Goal: Task Accomplishment & Management: Manage account settings

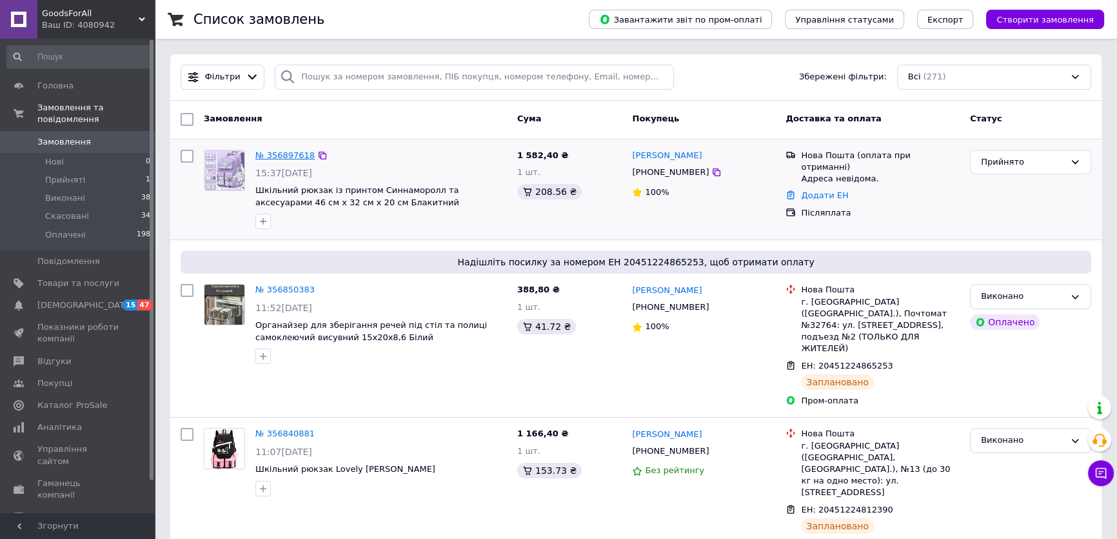
click at [285, 152] on link "№ 356897618" at bounding box center [284, 155] width 59 height 10
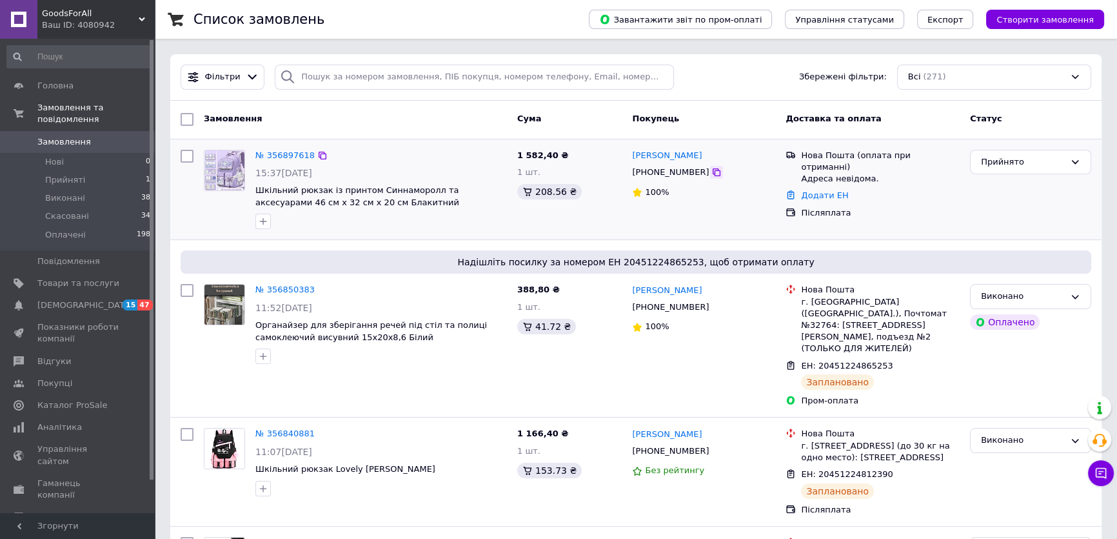
click at [711, 174] on icon at bounding box center [716, 172] width 10 height 10
drag, startPoint x: 372, startPoint y: 203, endPoint x: 259, endPoint y: 191, distance: 114.2
click at [259, 191] on span "Шкільний рюкзак із принтом Синнаморолл та аксесуарами 46 см х 32 см х 20 см Бла…" at bounding box center [381, 196] width 252 height 24
copy span "Шкільний рюкзак із принтом Синнаморолл та аксесуарами 46 см х 32 см х 20 см Бла…"
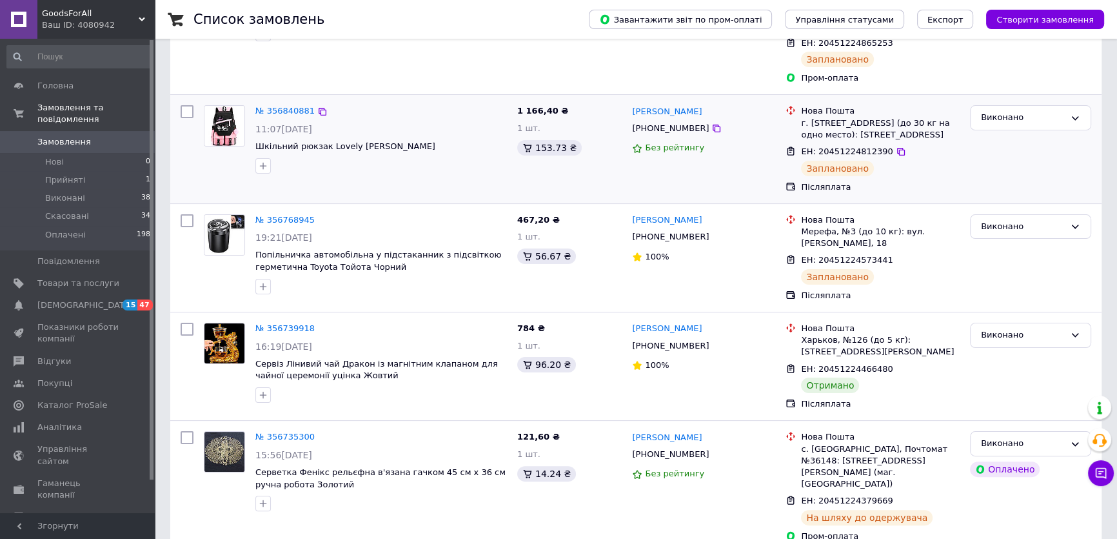
scroll to position [351, 0]
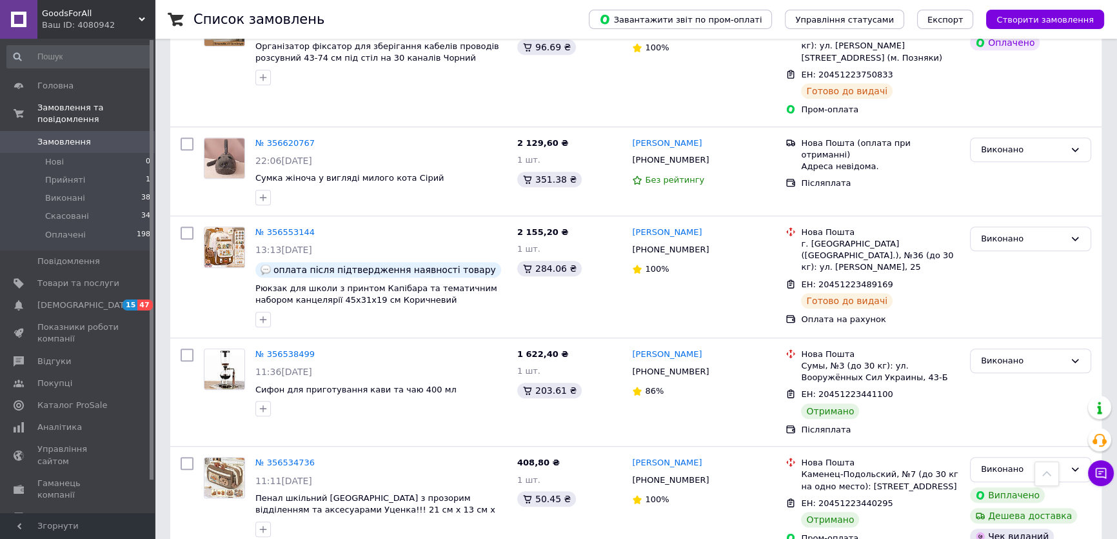
scroll to position [1172, 0]
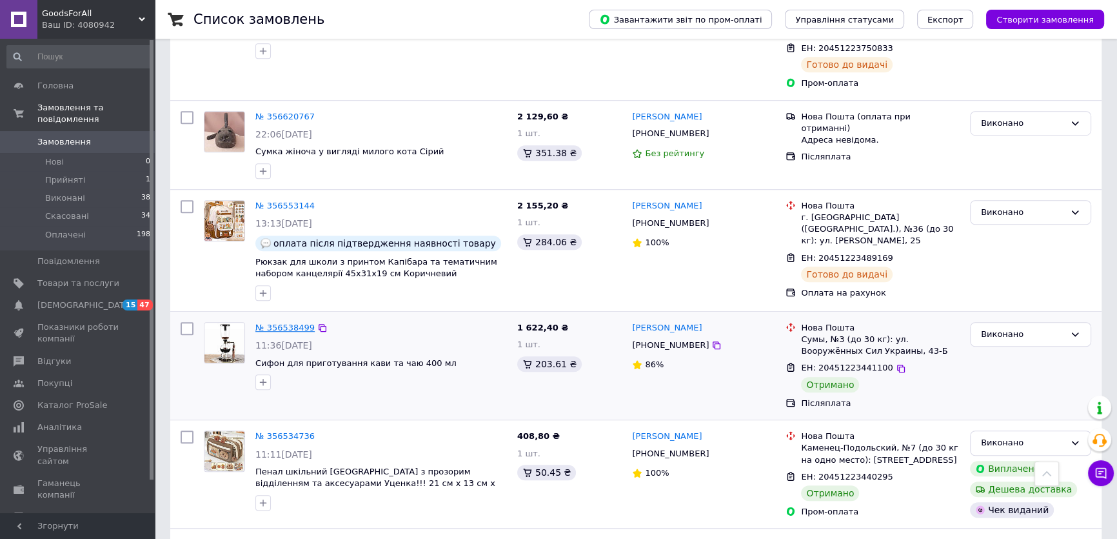
click at [277, 322] on link "№ 356538499" at bounding box center [284, 327] width 59 height 10
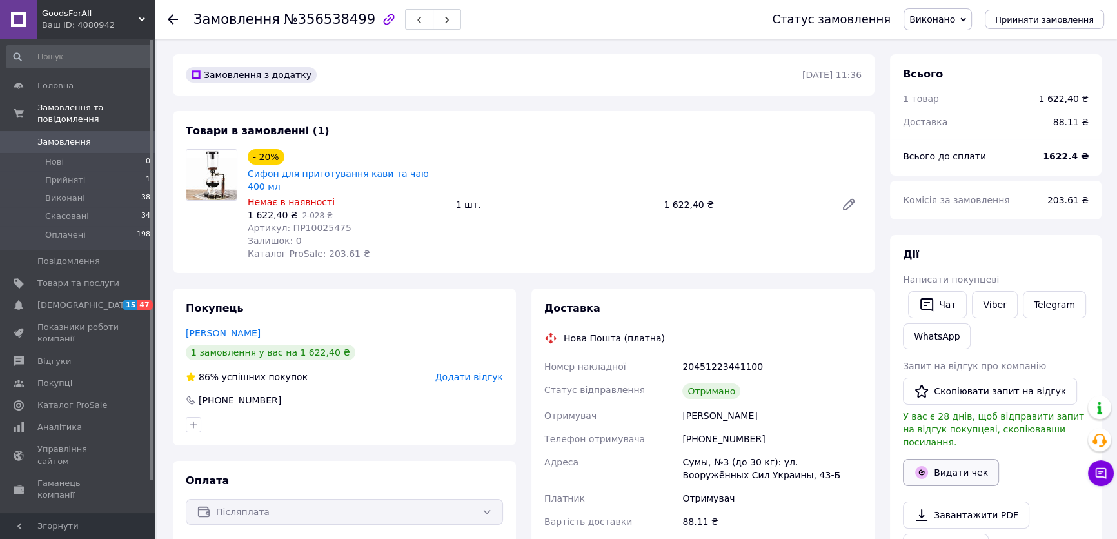
click at [938, 459] on button "Видати чек" at bounding box center [951, 472] width 96 height 27
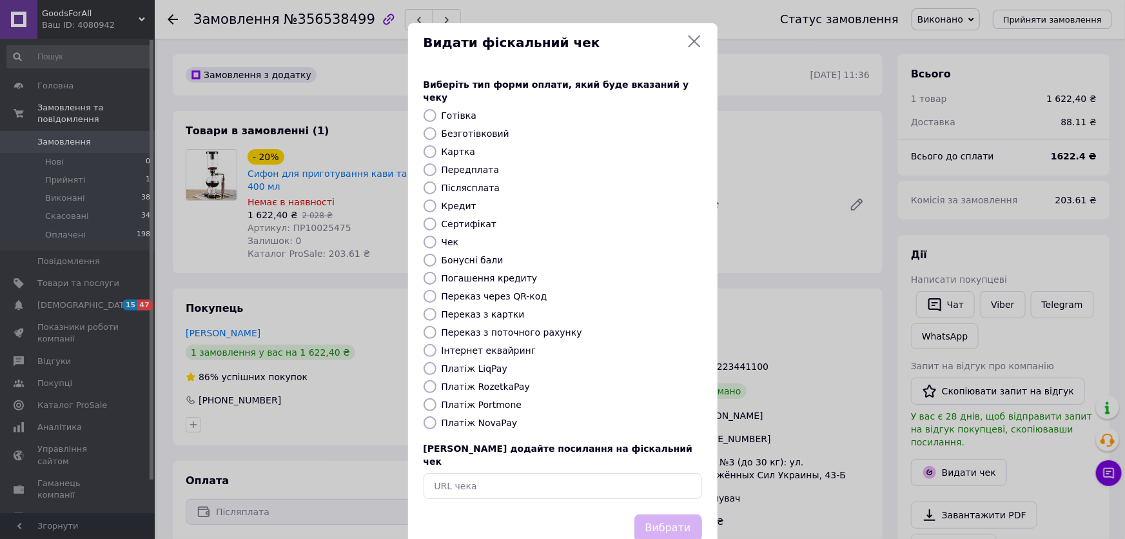
click at [426, 127] on input "Безготівковий" at bounding box center [430, 133] width 13 height 13
radio input "true"
click at [677, 514] on button "Вибрати" at bounding box center [669, 528] width 68 height 28
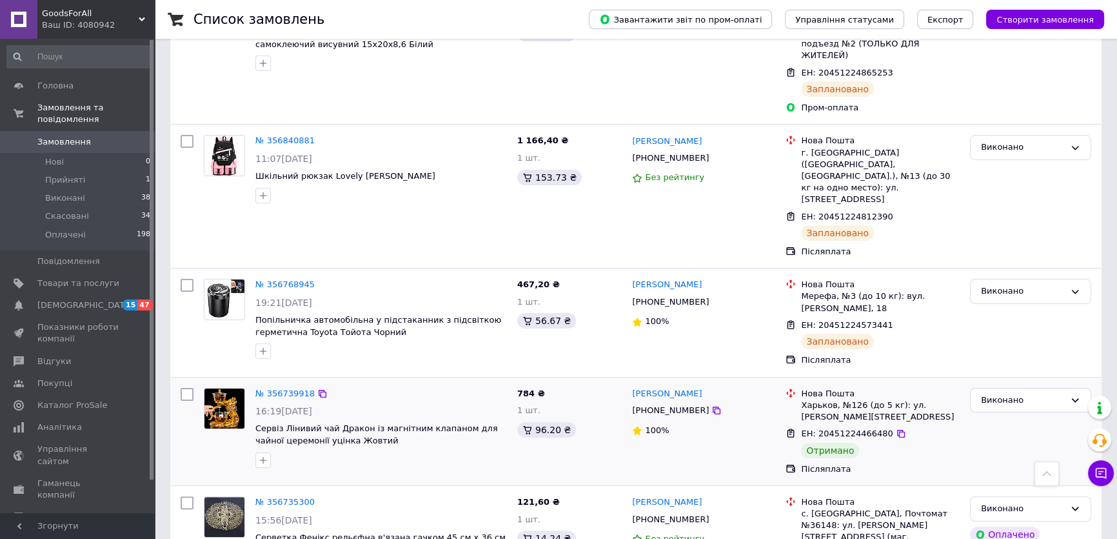
scroll to position [351, 0]
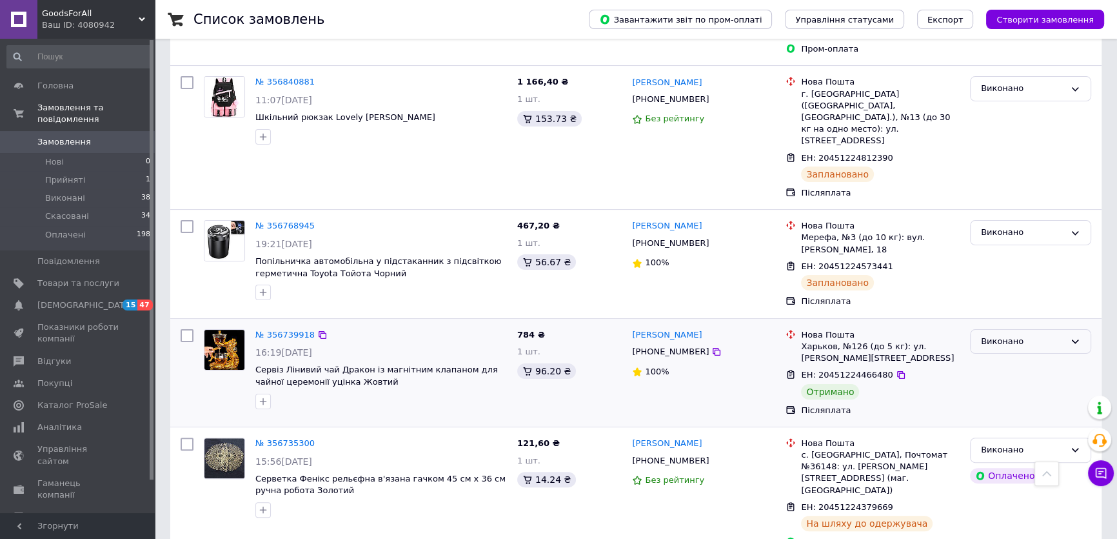
click at [1072, 336] on icon at bounding box center [1075, 341] width 10 height 10
click at [1020, 403] on li "Оплачено" at bounding box center [1031, 415] width 120 height 24
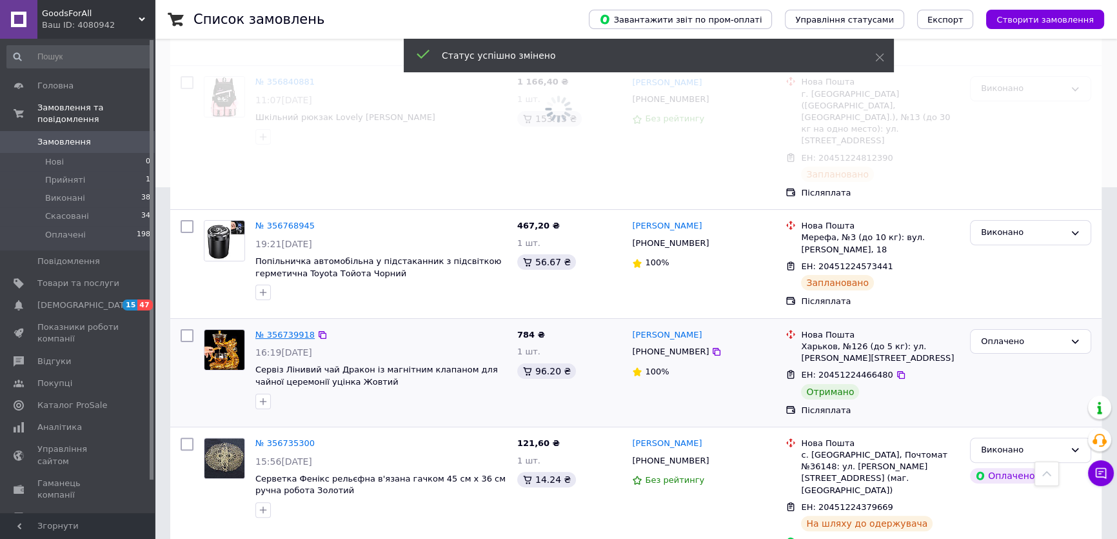
click at [267, 330] on link "№ 356739918" at bounding box center [284, 335] width 59 height 10
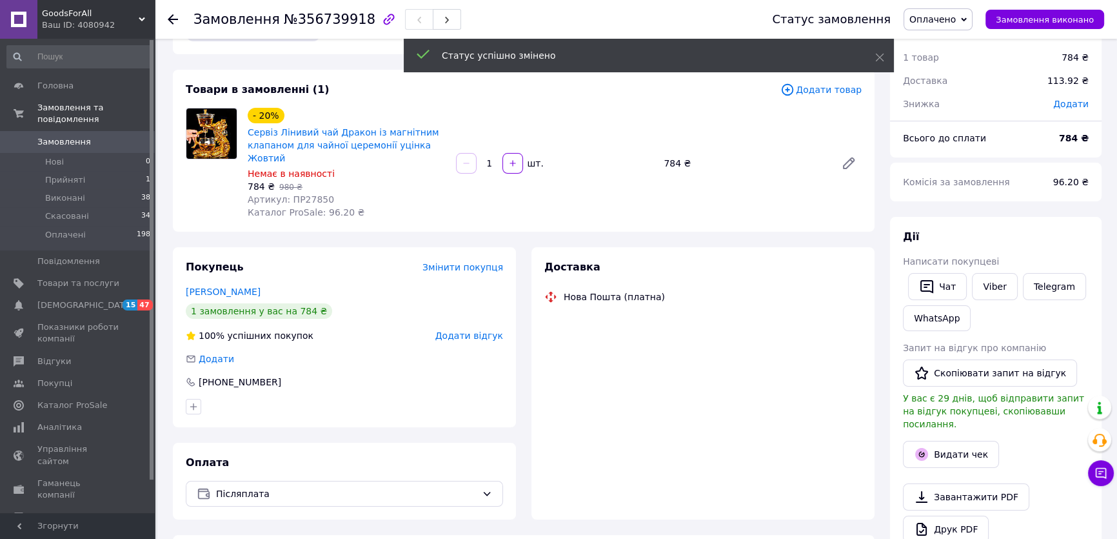
scroll to position [351, 0]
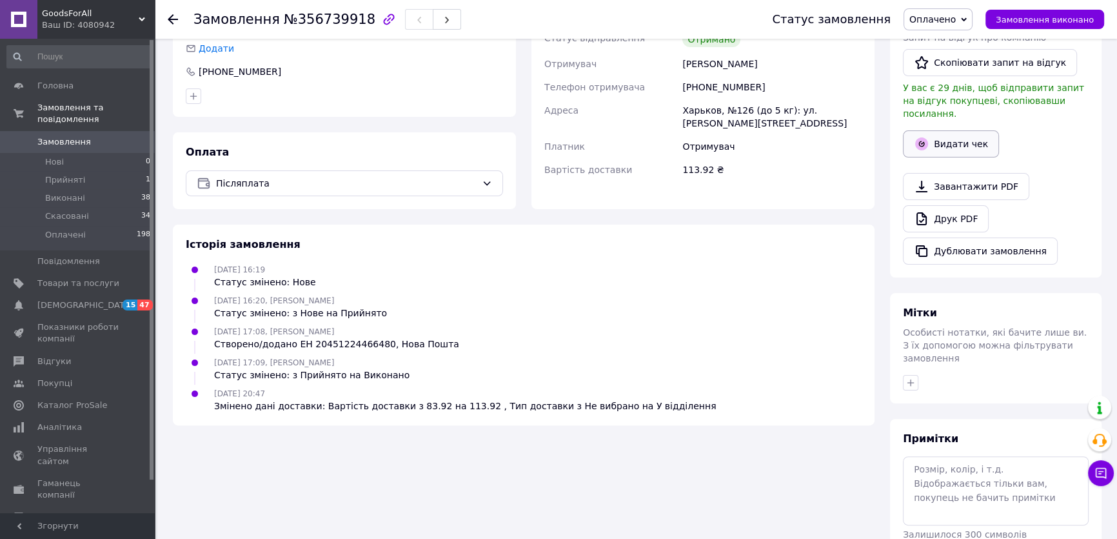
click at [927, 136] on icon "button" at bounding box center [921, 143] width 15 height 15
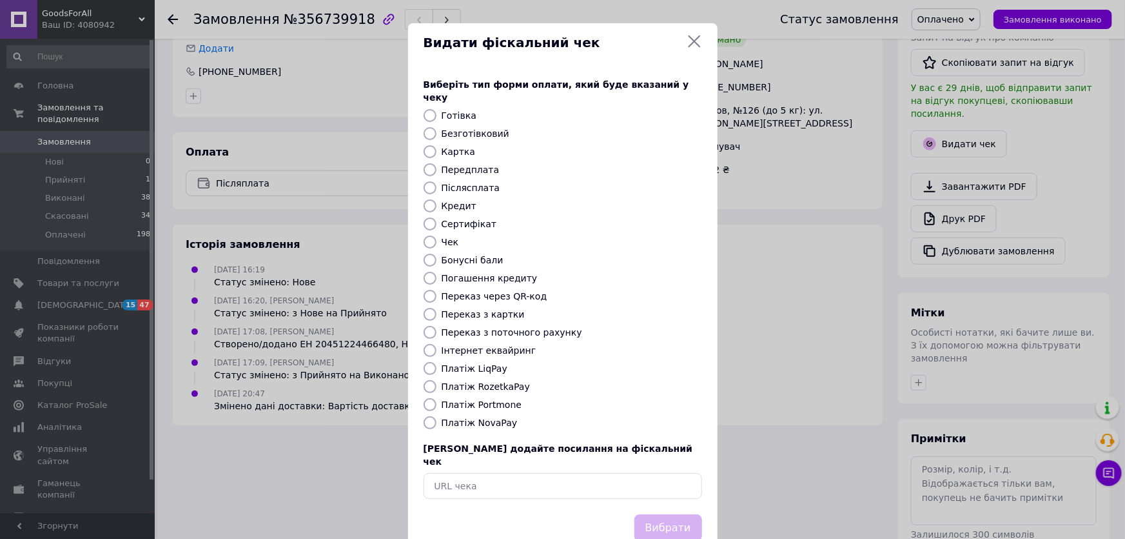
click at [430, 127] on input "Безготівковий" at bounding box center [430, 133] width 13 height 13
radio input "true"
click at [655, 514] on button "Вибрати" at bounding box center [669, 528] width 68 height 28
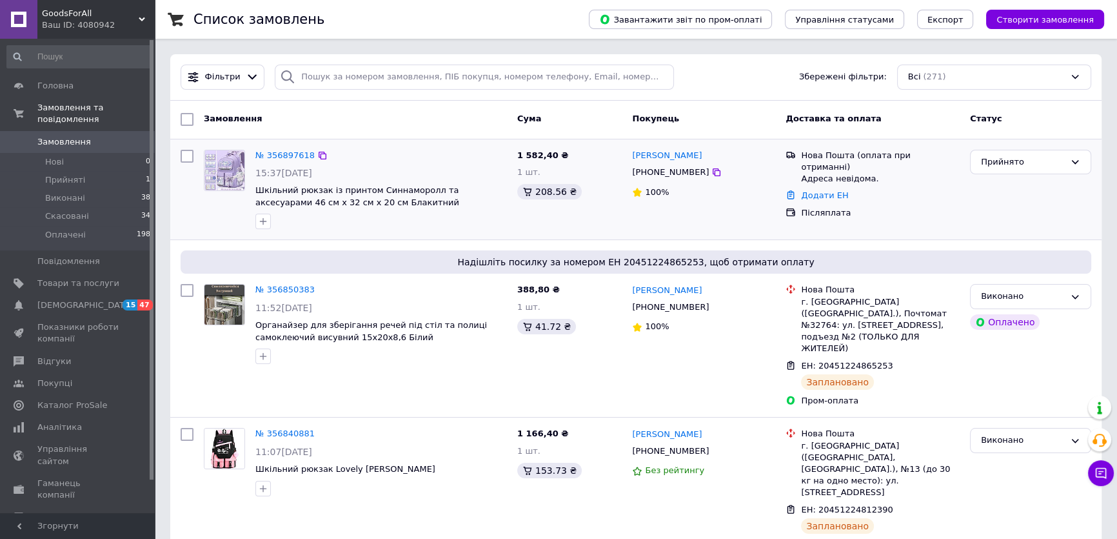
click at [370, 198] on span "Шкільний рюкзак із принтом Синнаморолл та аксесуарами 46 см х 32 см х 20 см Бла…" at bounding box center [381, 196] width 252 height 24
click at [351, 199] on span "Шкільний рюкзак із принтом Синнаморолл та аксесуарами 46 см х 32 см х 20 см Бла…" at bounding box center [357, 196] width 204 height 22
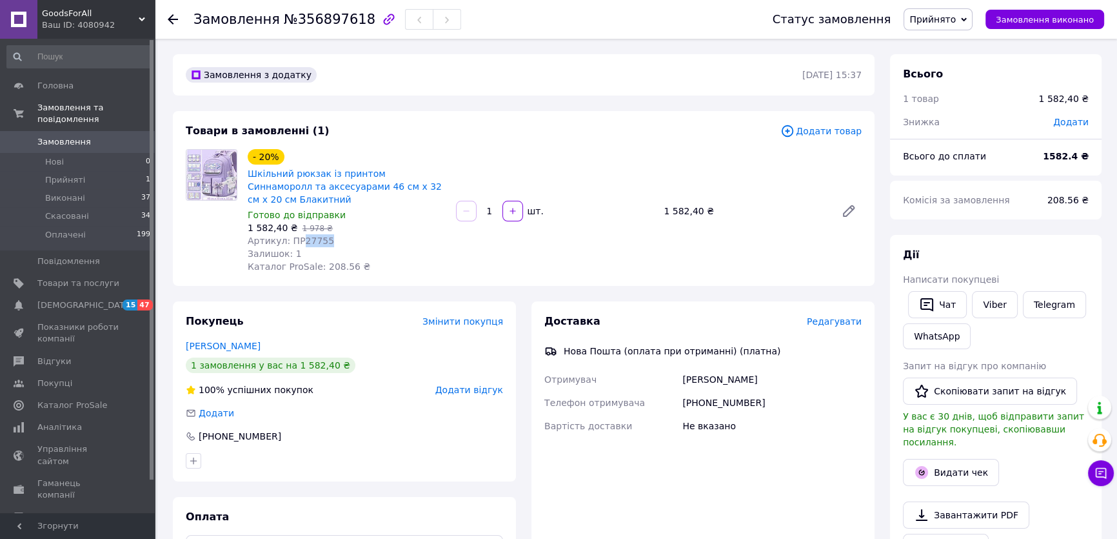
drag, startPoint x: 297, startPoint y: 231, endPoint x: 323, endPoint y: 231, distance: 26.4
click at [323, 234] on div "Артикул: ПР27755" at bounding box center [347, 240] width 198 height 13
copy span "27755"
drag, startPoint x: 246, startPoint y: 171, endPoint x: 435, endPoint y: 189, distance: 189.8
click at [435, 189] on div "Шкільний рюкзак із принтом Синнаморолл та аксесуарами 46 см х 32 см х 20 см Бла…" at bounding box center [346, 186] width 201 height 41
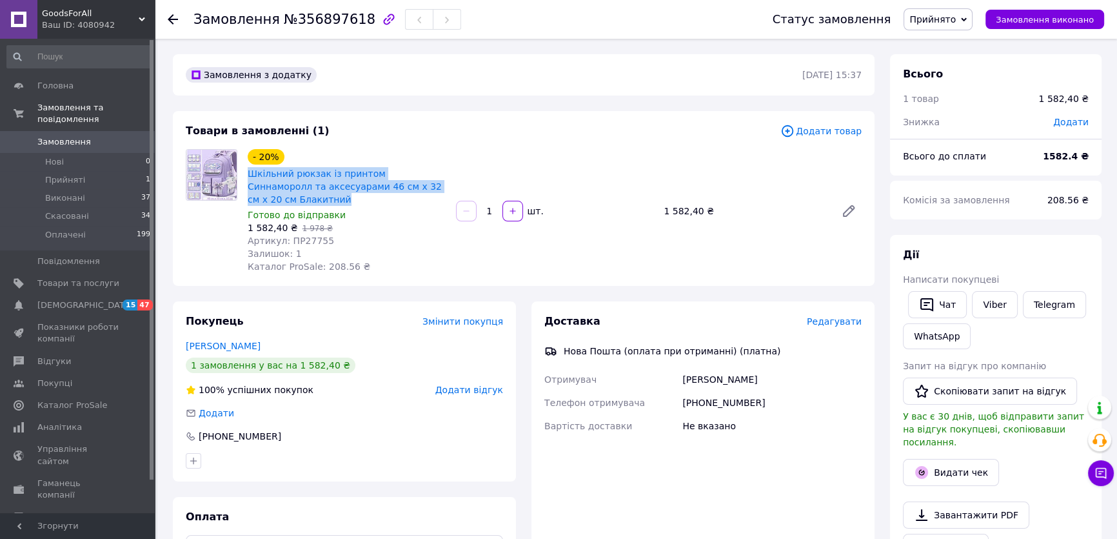
copy link "Шкільний рюкзак із принтом Синнаморолл та аксесуарами 46 см х 32 см х 20 см Бла…"
click at [66, 399] on span "Каталог ProSale" at bounding box center [72, 405] width 70 height 12
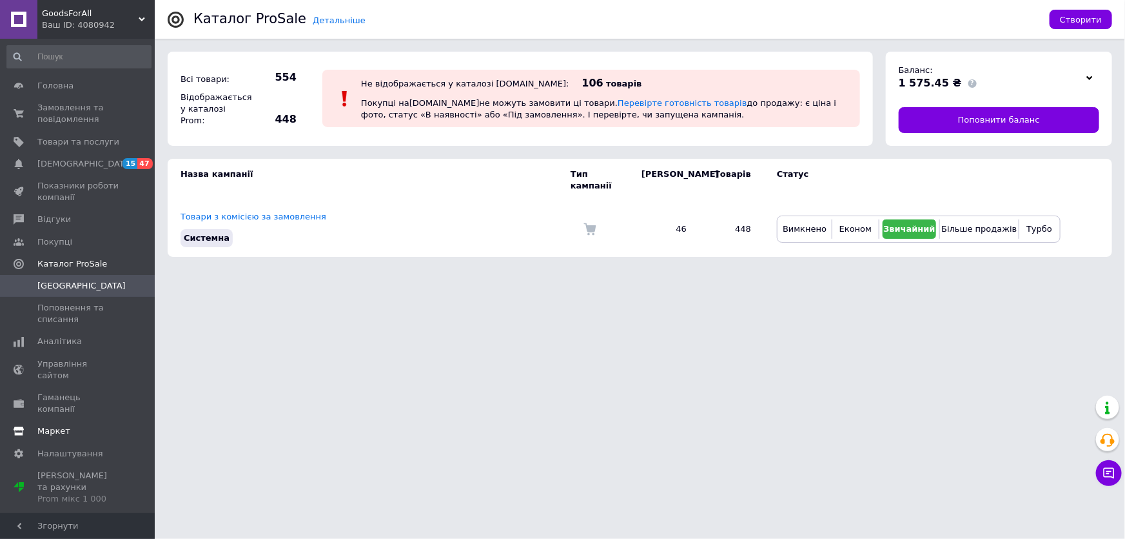
click at [69, 425] on span "Маркет" at bounding box center [78, 431] width 82 height 12
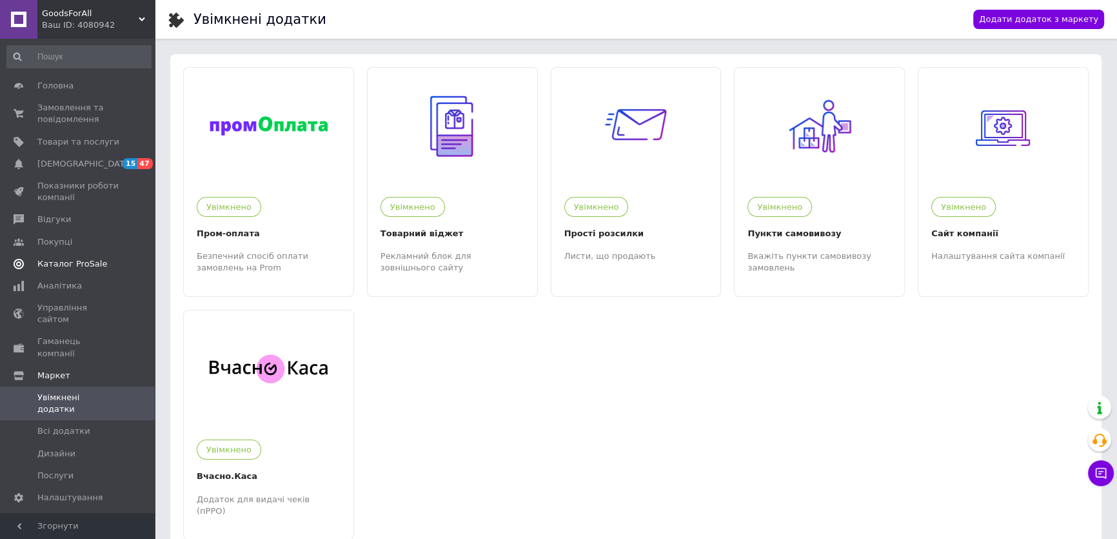
click at [73, 264] on span "Каталог ProSale" at bounding box center [72, 264] width 70 height 12
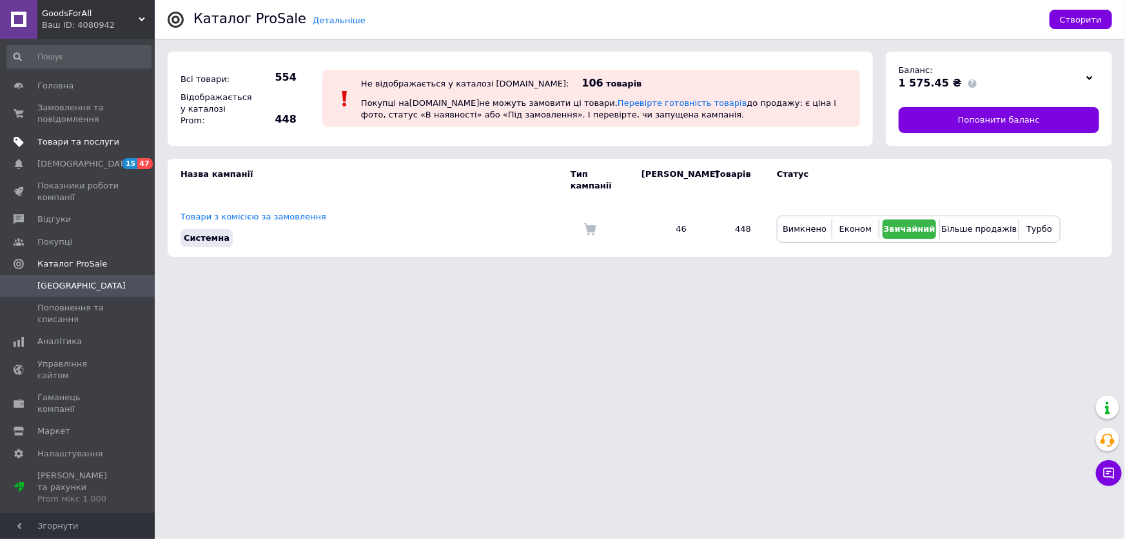
click at [84, 141] on span "Товари та послуги" at bounding box center [78, 142] width 82 height 12
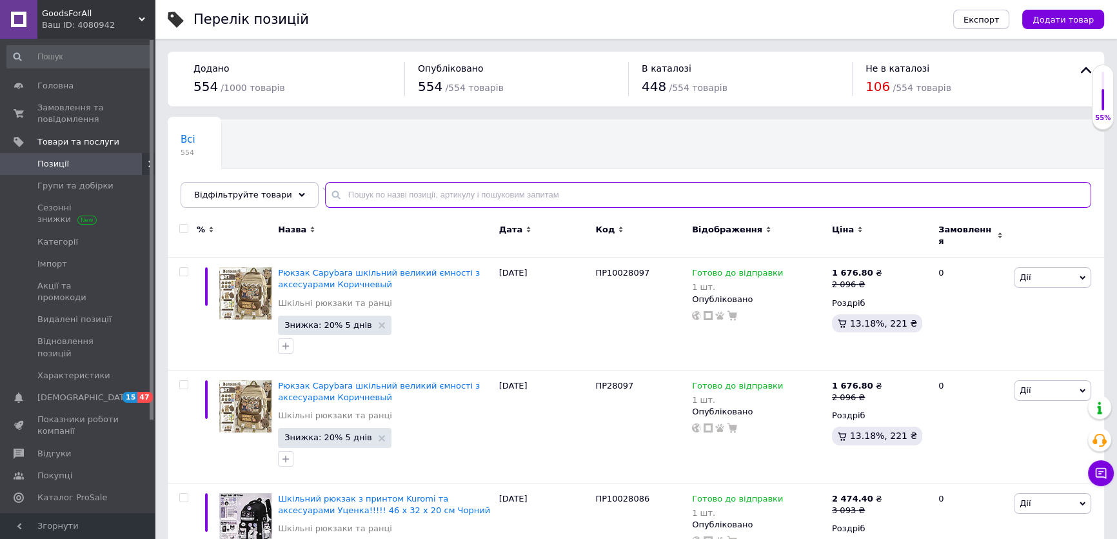
click at [340, 194] on input "text" at bounding box center [708, 195] width 766 height 26
paste input "Шкільний рюкзак із принтом Синнаморолл та аксесуарами 46 см х 32 см х 20 см Бла…"
type input "Шкільний рюкзак із принтом Синнаморолл та аксесуарами 46 см х 32 см х 20 см Бла…"
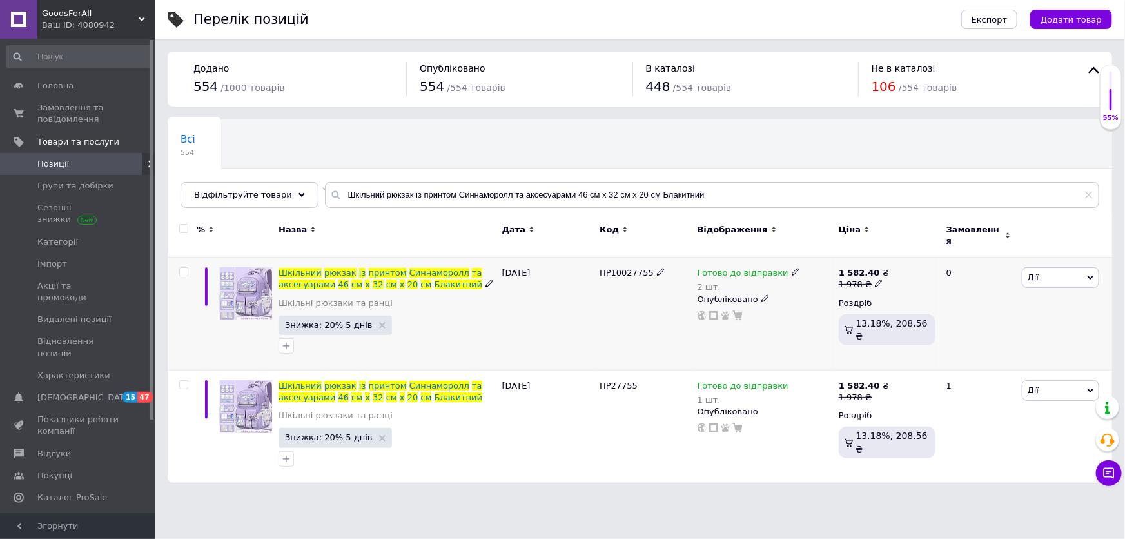
click at [486, 279] on span at bounding box center [490, 283] width 8 height 9
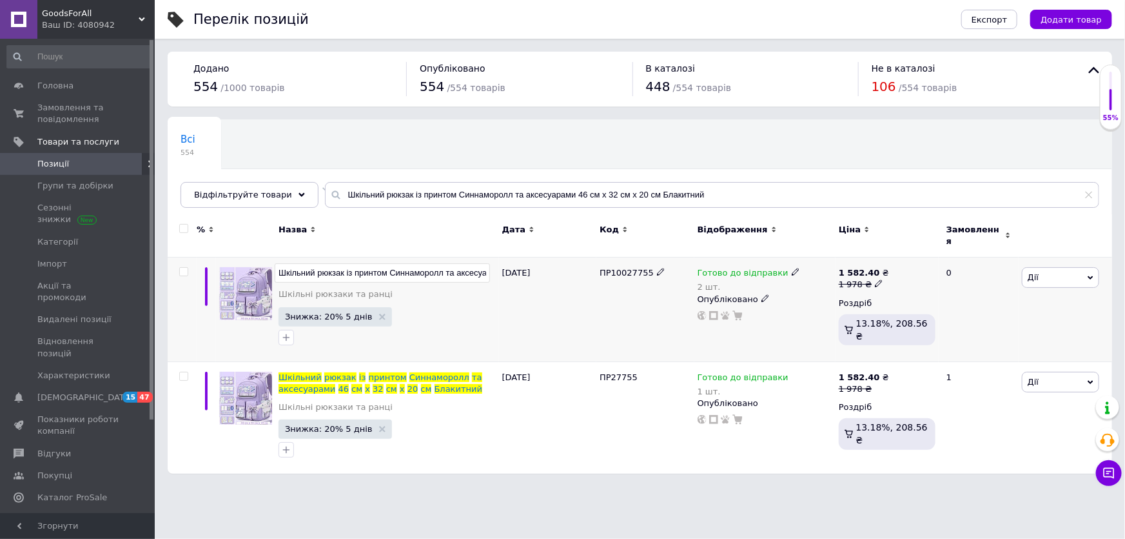
scroll to position [0, 148]
drag, startPoint x: 446, startPoint y: 264, endPoint x: 509, endPoint y: 267, distance: 62.6
click at [509, 267] on div "Шкільний рюкзак із принтом Синнаморолл та аксесуарами 46 см х 32 см х 20 см Бла…" at bounding box center [640, 309] width 945 height 104
type input "Шкільний рюкзак із принтом Синнаморолл та аксесуарами 46 см х 32 см х 20 см Фіо…"
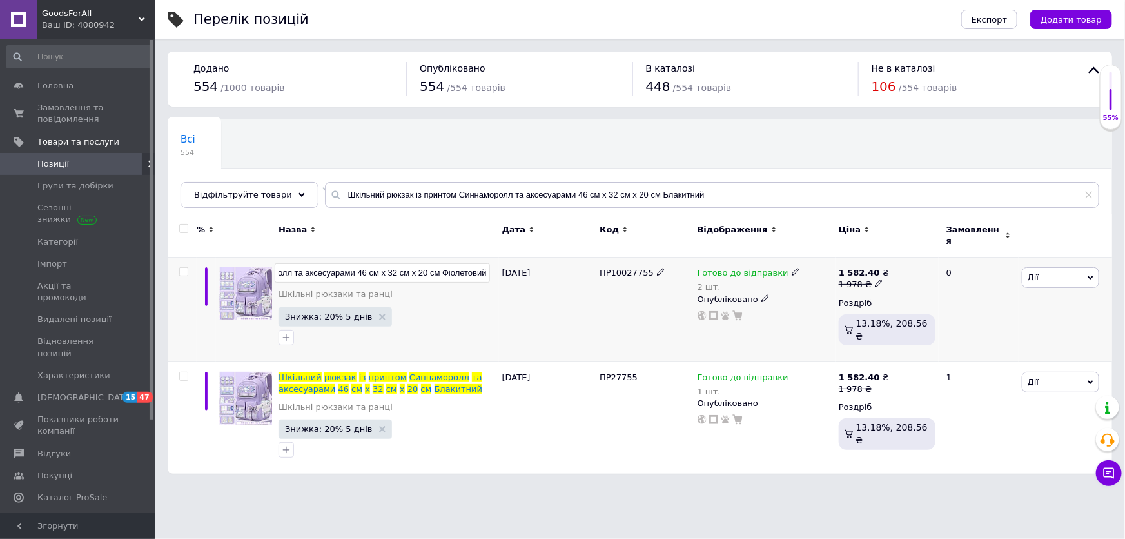
drag, startPoint x: 442, startPoint y: 267, endPoint x: 495, endPoint y: 270, distance: 52.9
click at [495, 270] on div "Шкільний рюкзак із принтом Синнаморолл та аксесуарами 46 см х 32 см х 20 см Фіо…" at bounding box center [387, 274] width 217 height 15
click at [490, 327] on div at bounding box center [387, 337] width 223 height 21
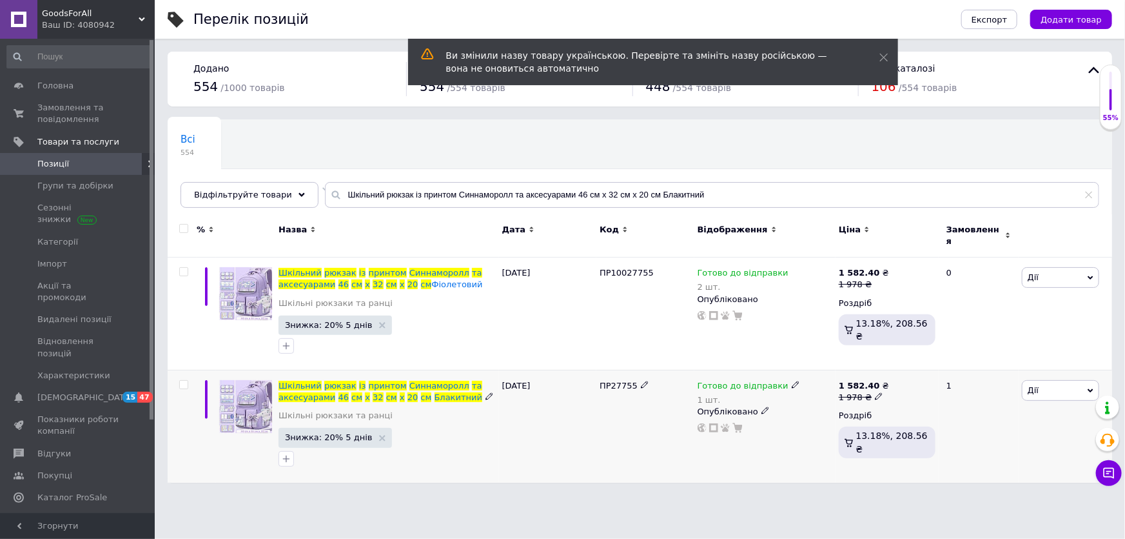
click at [486, 392] on icon at bounding box center [490, 396] width 8 height 8
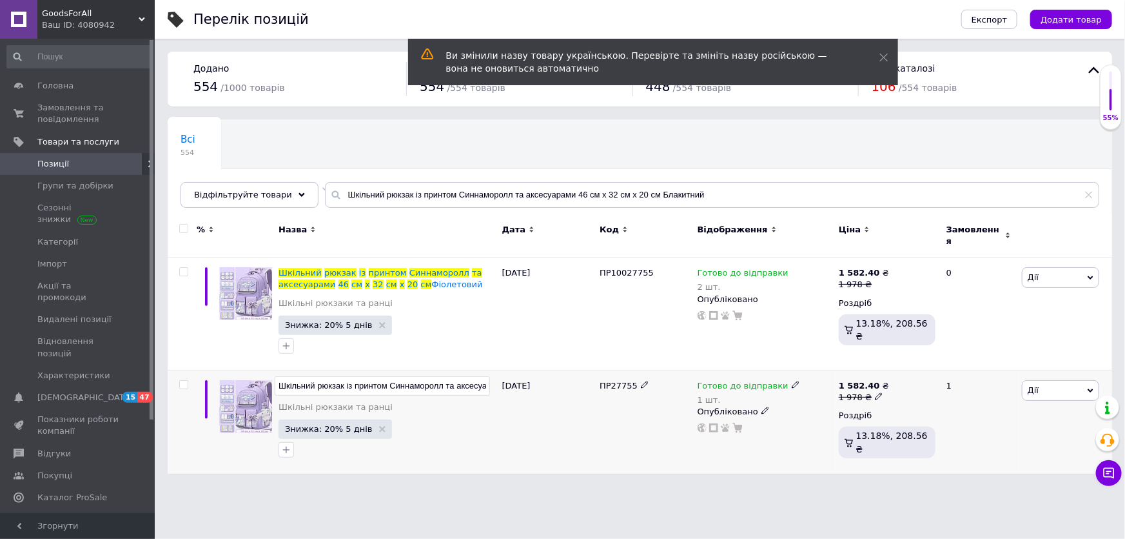
scroll to position [0, 148]
drag, startPoint x: 445, startPoint y: 379, endPoint x: 495, endPoint y: 378, distance: 49.7
click at [495, 380] on div "Шкільний рюкзак із принтом Синнаморолл та аксесуарами 46 см х 32 см х 20 см Бла…" at bounding box center [387, 387] width 217 height 15
type input "Шкільний рюкзак із принтом Синнаморолл та аксесуарами 46 см х 32 см х 20 см Фіо…"
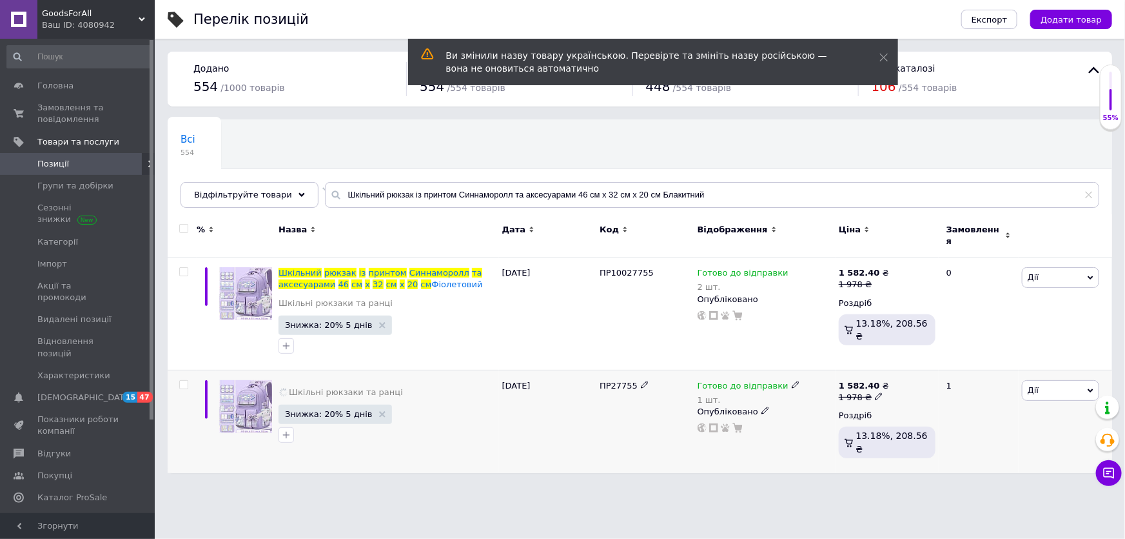
click at [499, 411] on div "[DATE]" at bounding box center [548, 421] width 98 height 103
